Goal: Check status: Check status

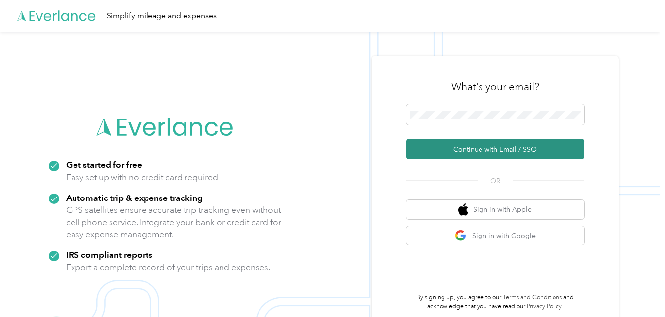
click at [478, 144] on button "Continue with Email / SSO" at bounding box center [494, 149] width 177 height 21
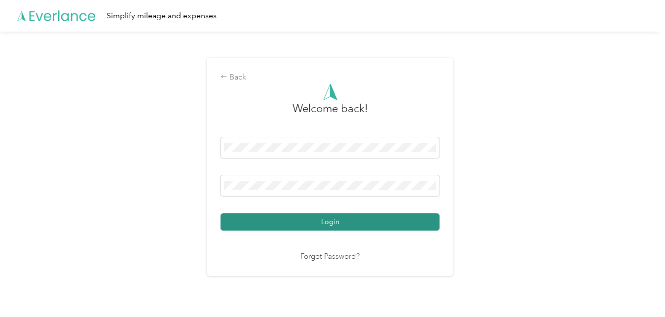
click at [354, 229] on button "Login" at bounding box center [329, 221] width 219 height 17
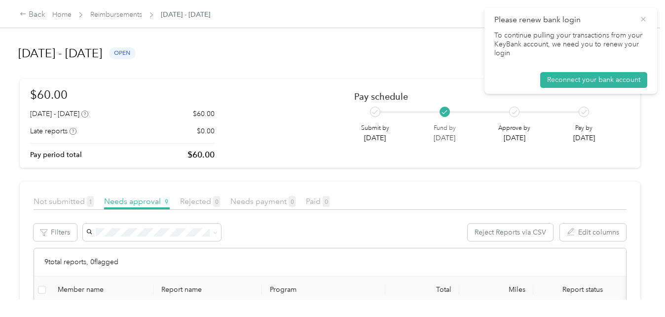
click at [644, 17] on icon at bounding box center [643, 19] width 8 height 9
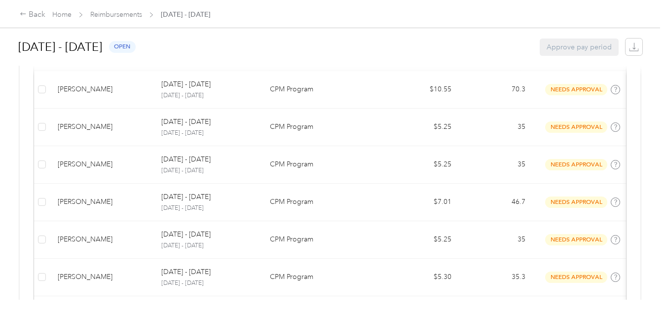
scroll to position [233, 0]
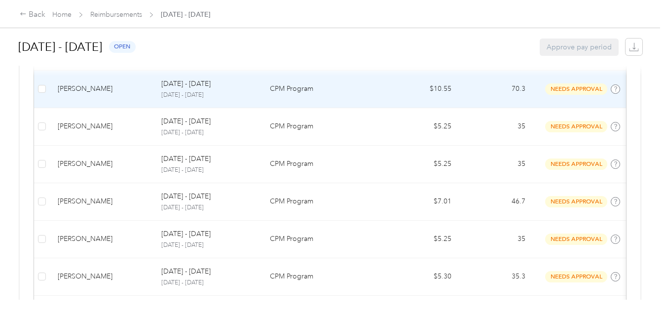
click at [197, 92] on p "[DATE] - [DATE]" at bounding box center [207, 95] width 93 height 9
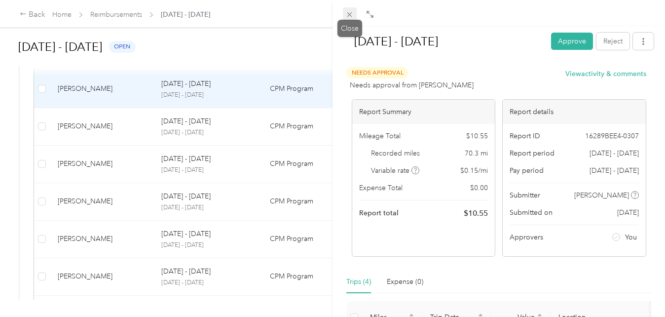
click at [351, 9] on span at bounding box center [350, 14] width 14 height 14
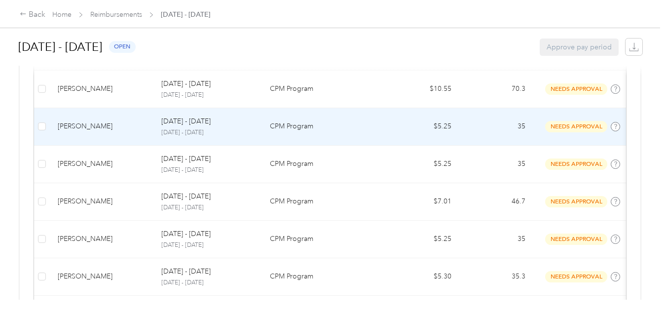
click at [190, 132] on p "[DATE] - [DATE]" at bounding box center [207, 132] width 93 height 9
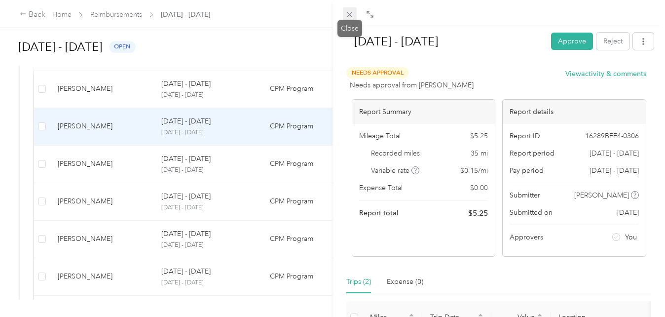
click at [347, 18] on icon at bounding box center [349, 14] width 8 height 8
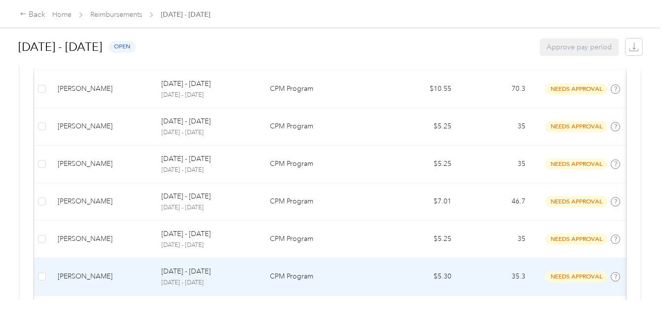
click at [246, 267] on div "[DATE] - [DATE]" at bounding box center [207, 271] width 93 height 11
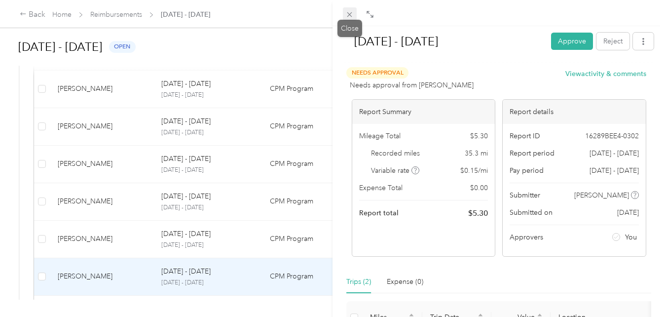
click at [349, 17] on icon at bounding box center [349, 14] width 8 height 8
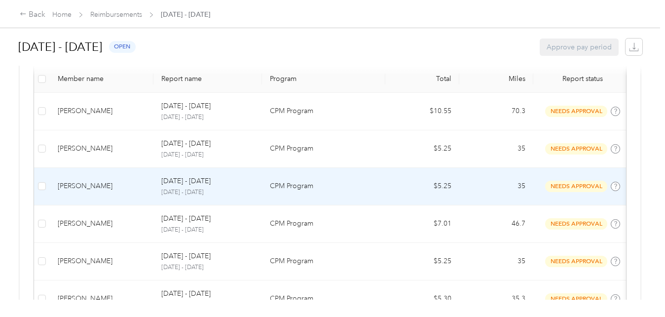
scroll to position [216, 0]
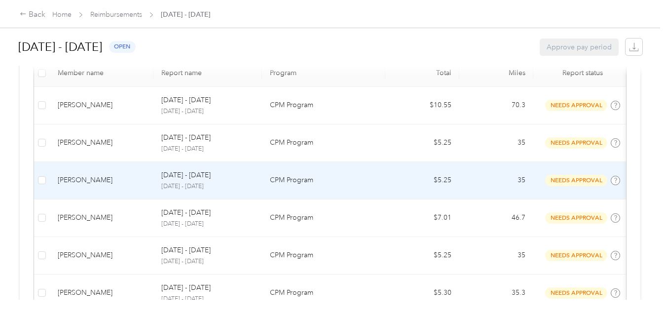
click at [206, 181] on div "[DATE] - [DATE] [DATE] - [DATE]" at bounding box center [207, 180] width 93 height 21
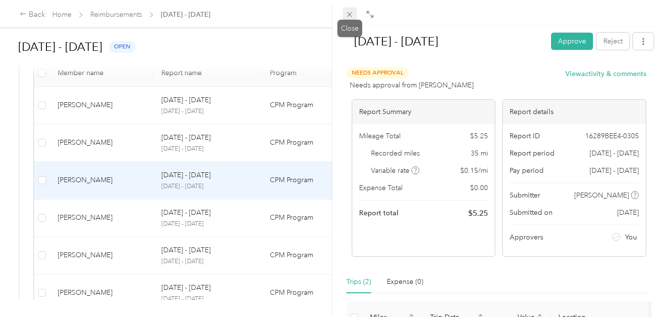
click at [350, 16] on icon at bounding box center [349, 14] width 8 height 8
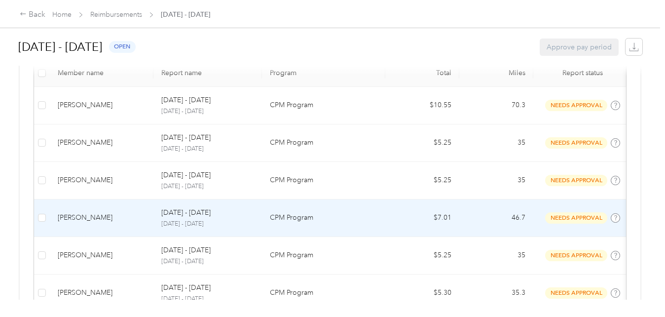
click at [185, 229] on td "[DATE] - [DATE] [DATE] - [DATE]" at bounding box center [207, 217] width 108 height 37
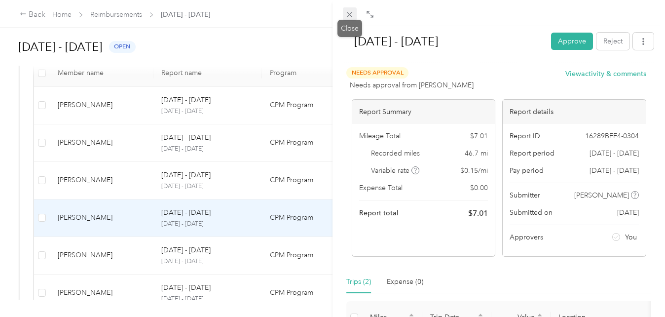
click at [351, 15] on icon at bounding box center [349, 14] width 8 height 8
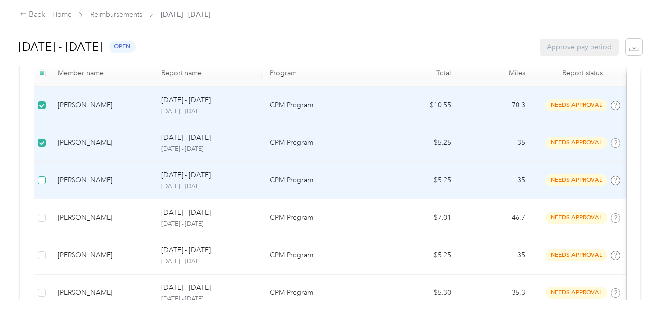
click at [45, 184] on label at bounding box center [42, 180] width 8 height 11
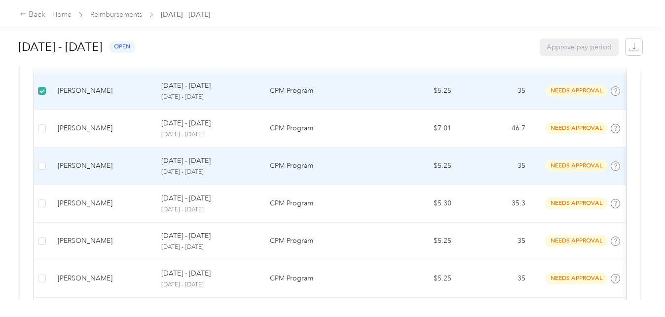
scroll to position [306, 0]
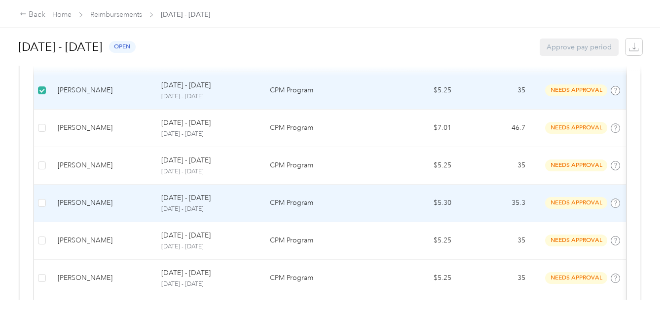
click at [238, 206] on p "[DATE] - [DATE]" at bounding box center [207, 209] width 93 height 9
click at [254, 194] on td "[DATE] - [DATE] [DATE] - [DATE]" at bounding box center [207, 202] width 108 height 37
click at [298, 201] on p "CPM Program" at bounding box center [323, 202] width 107 height 11
click at [361, 212] on td "CPM Program" at bounding box center [323, 202] width 123 height 37
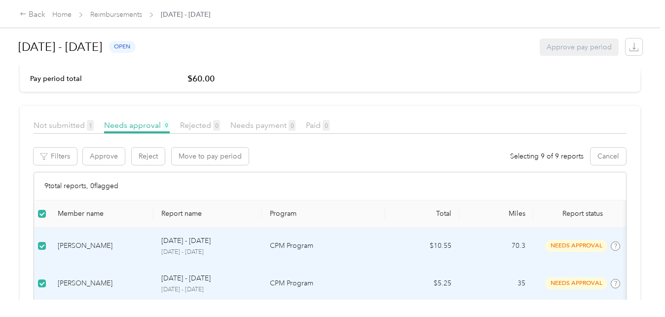
scroll to position [48, 0]
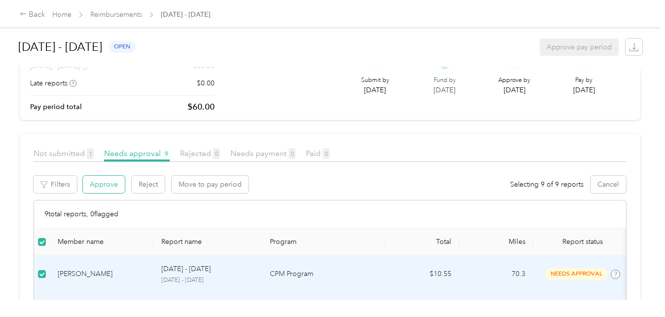
click at [113, 179] on button "Approve" at bounding box center [104, 184] width 42 height 17
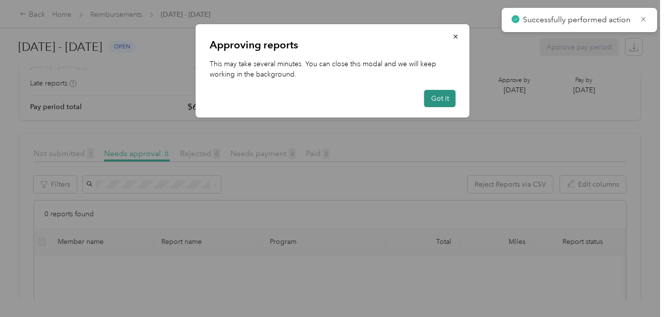
click at [451, 102] on button "Got it" at bounding box center [440, 98] width 32 height 17
